Goal: Ask a question

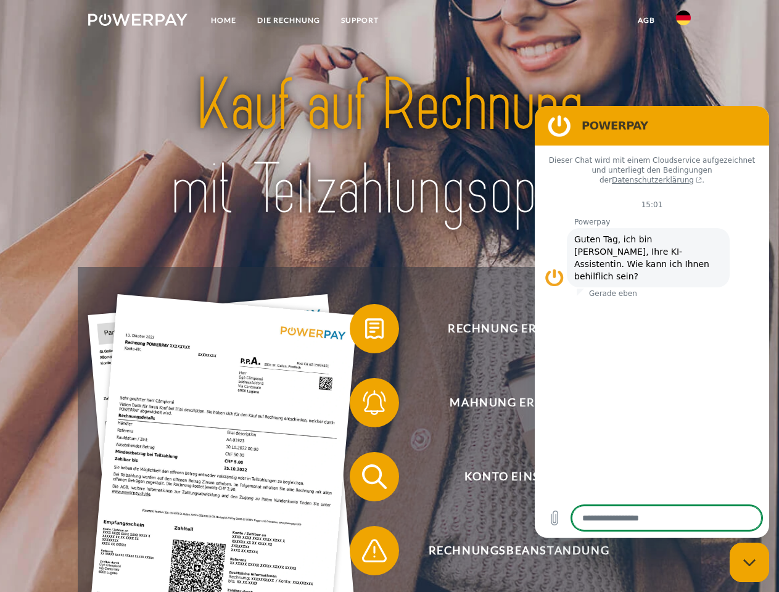
click at [137, 22] on img at bounding box center [137, 20] width 99 height 12
click at [683, 22] on img at bounding box center [683, 17] width 15 height 15
click at [646, 20] on link "agb" at bounding box center [646, 20] width 38 height 22
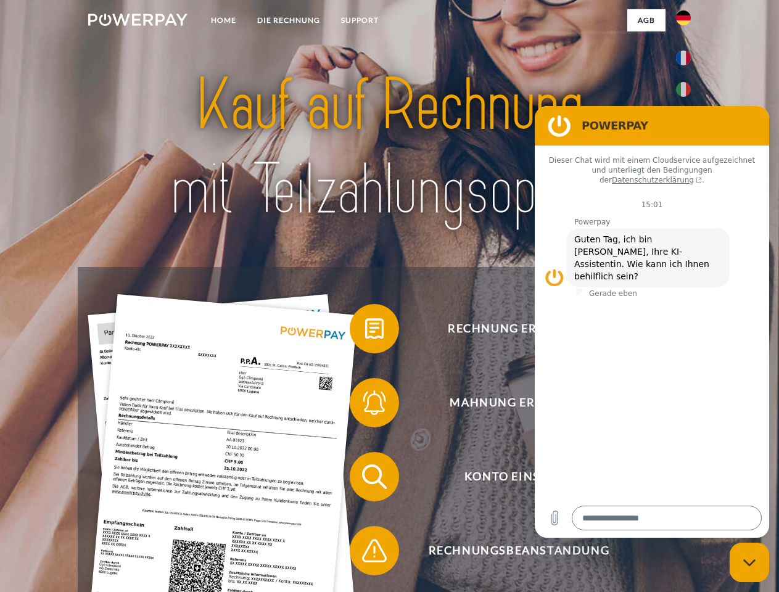
click at [365, 331] on span at bounding box center [356, 329] width 62 height 62
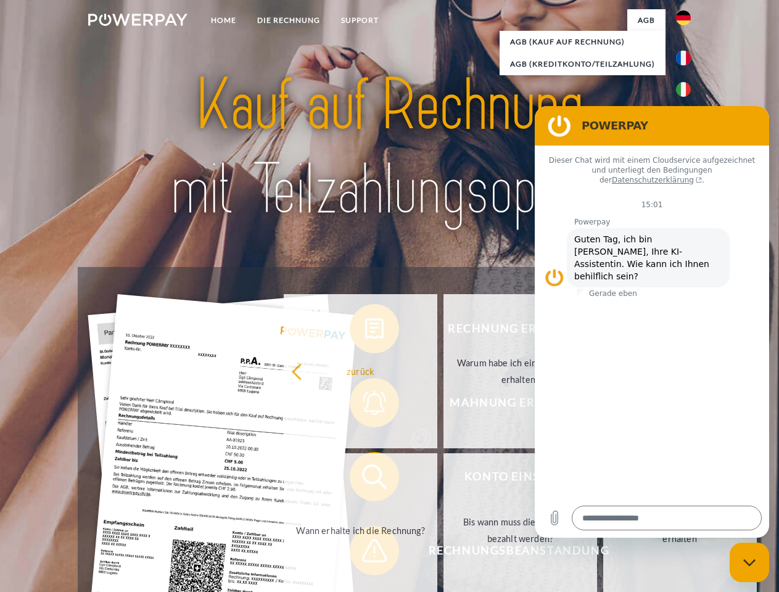
click at [365, 405] on div "Rechnung erhalten? Mahnung erhalten? Konto einsehen" at bounding box center [389, 513] width 623 height 493
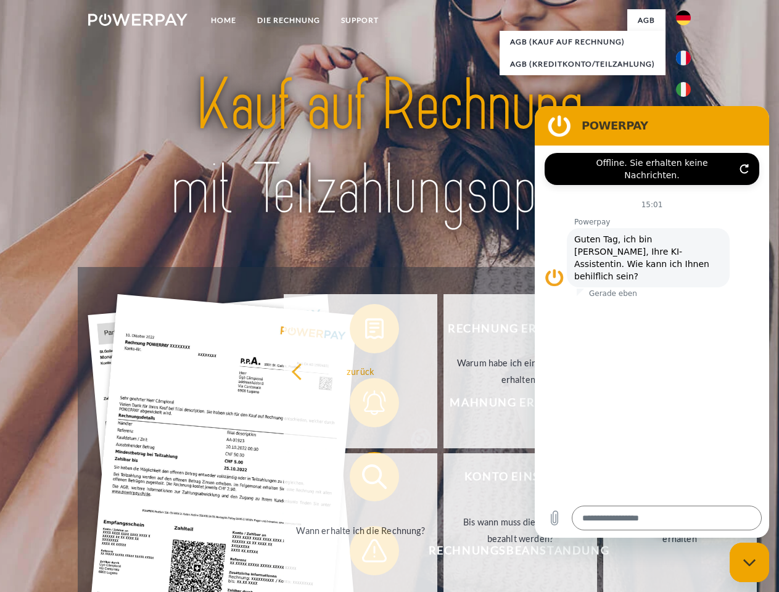
click at [443, 479] on link "Bis wann muss die Rechnung bezahlt werden?" at bounding box center [520, 530] width 154 height 154
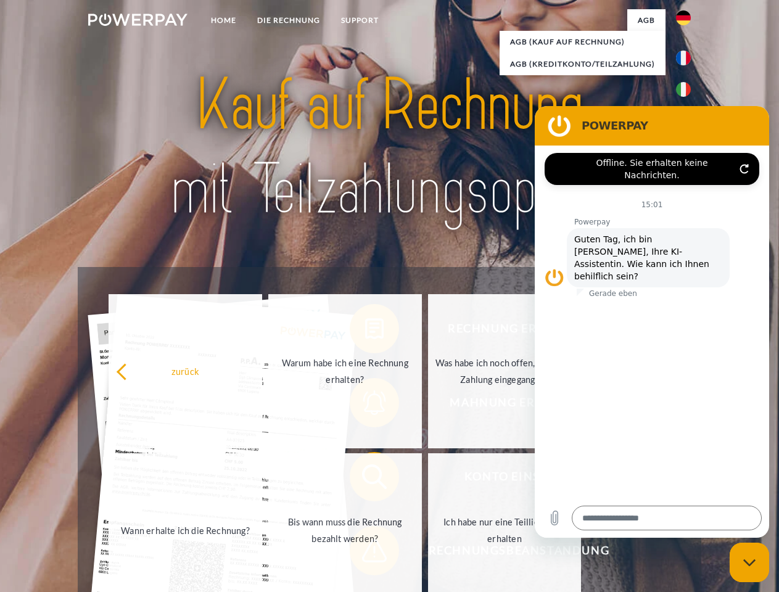
click at [365, 553] on span at bounding box center [356, 551] width 62 height 62
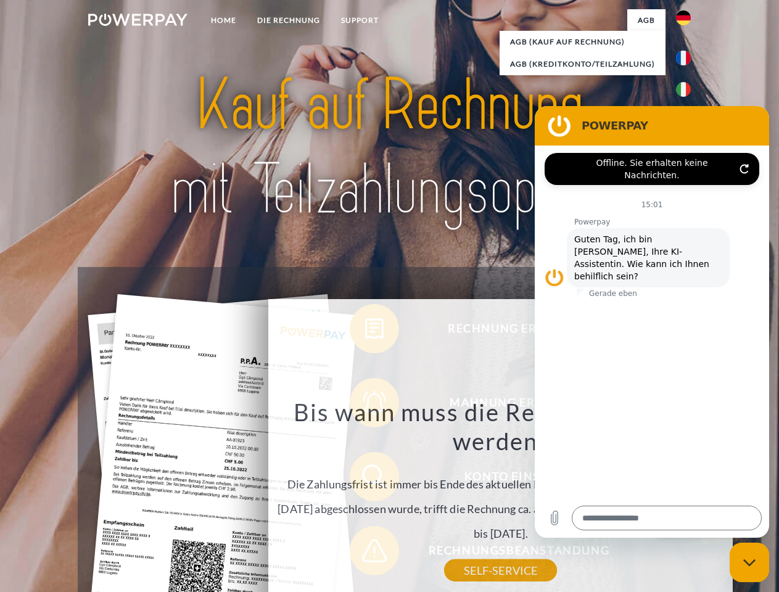
click at [749, 562] on icon "Messaging-Fenster schließen" at bounding box center [749, 563] width 13 height 8
type textarea "*"
